Goal: Navigation & Orientation: Find specific page/section

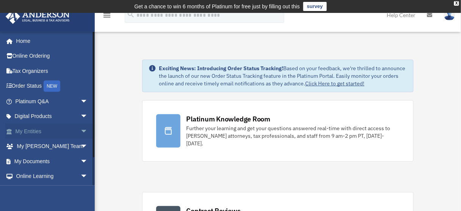
click at [31, 133] on link "My Entities arrow_drop_down" at bounding box center [52, 131] width 94 height 15
click at [80, 130] on span "arrow_drop_down" at bounding box center [87, 132] width 15 height 16
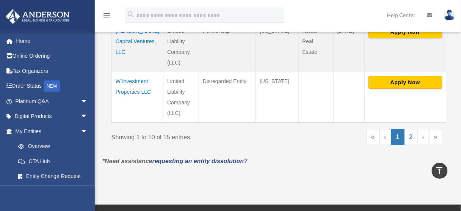
scroll to position [679, 0]
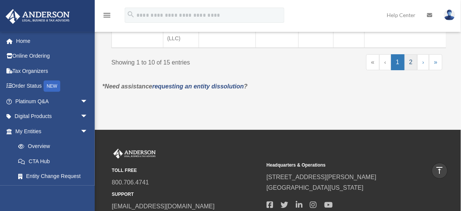
click at [413, 70] on link "2" at bounding box center [410, 62] width 13 height 16
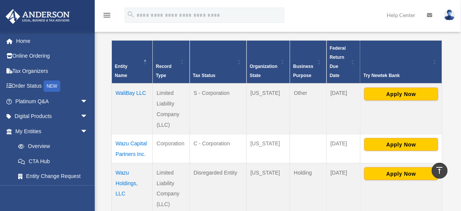
scroll to position [155, 0]
